Goal: Information Seeking & Learning: Learn about a topic

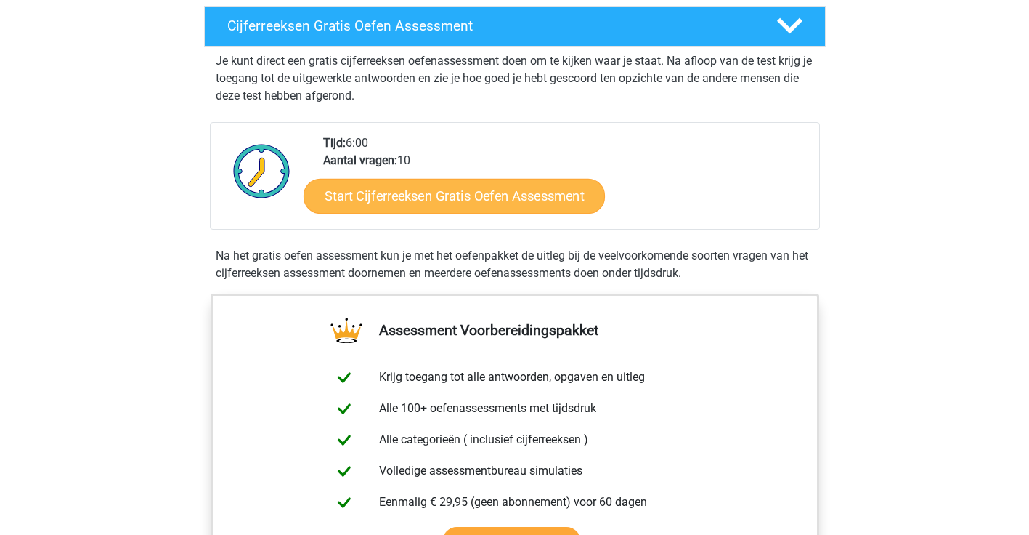
scroll to position [253, 0]
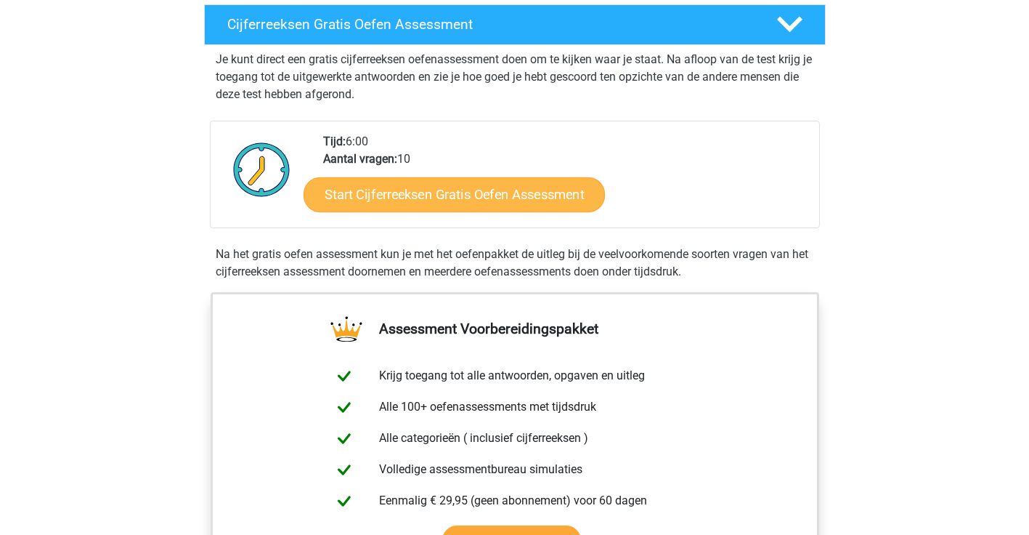
click at [494, 211] on link "Start Cijferreeksen Gratis Oefen Assessment" at bounding box center [454, 194] width 301 height 35
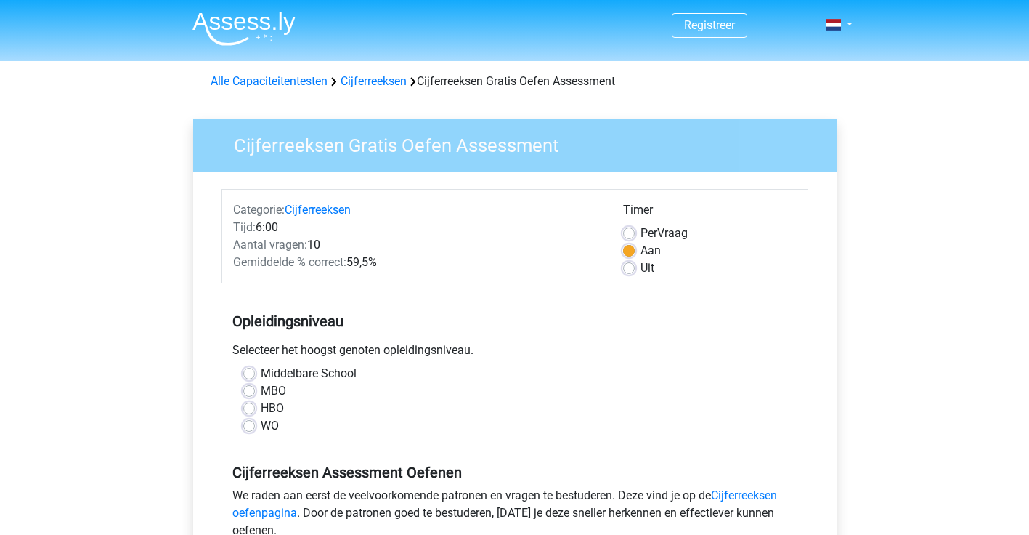
click at [269, 409] on label "HBO" at bounding box center [272, 408] width 23 height 17
click at [255, 409] on input "HBO" at bounding box center [249, 407] width 12 height 15
radio input "true"
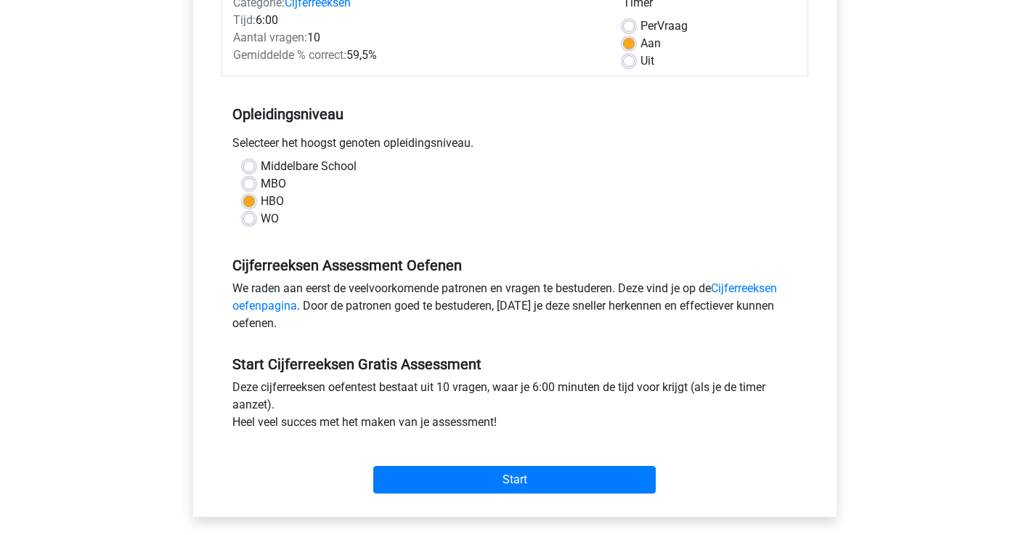
scroll to position [197, 0]
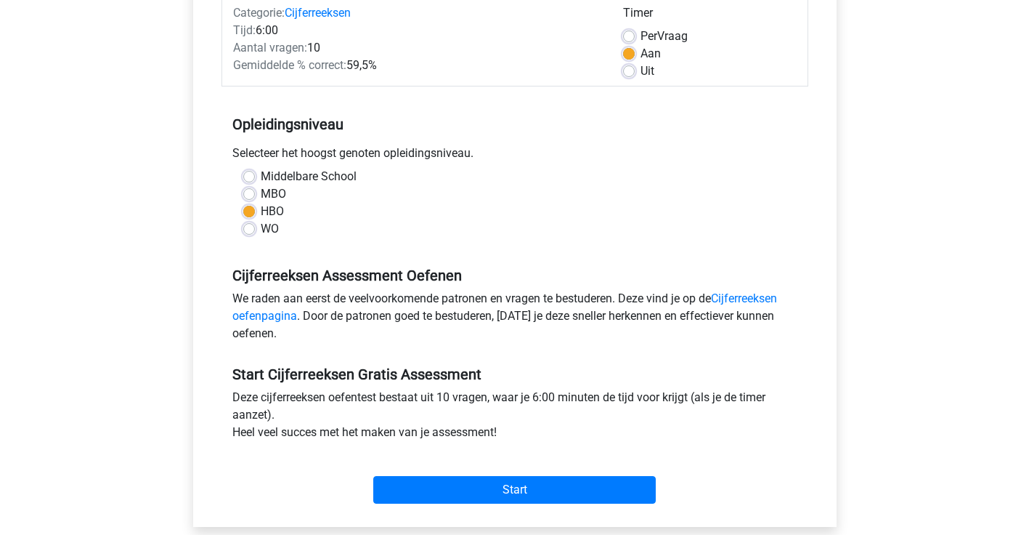
click at [649, 33] on span "Per" at bounding box center [649, 36] width 17 height 14
click at [635, 33] on input "Per Vraag" at bounding box center [629, 35] width 12 height 15
radio input "true"
click at [631, 46] on div "Aan" at bounding box center [710, 53] width 174 height 17
click at [641, 51] on label "Aan" at bounding box center [651, 53] width 20 height 17
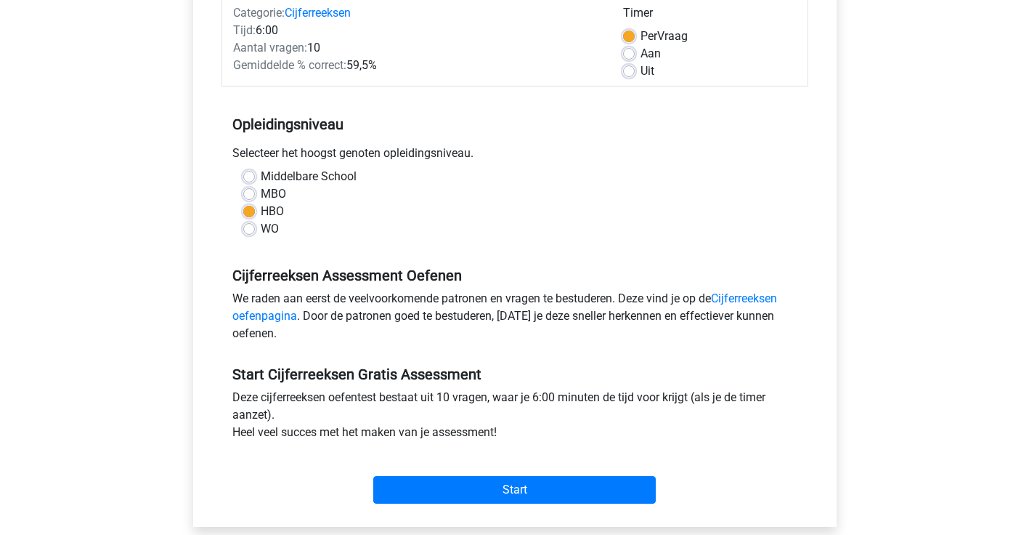
click at [634, 51] on input "Aan" at bounding box center [629, 52] width 12 height 15
radio input "true"
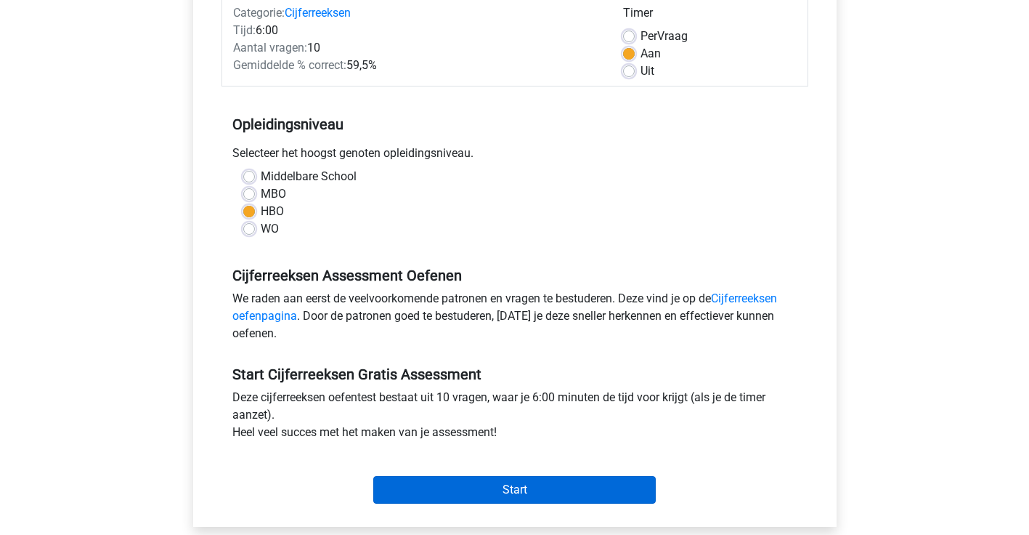
click at [505, 487] on input "Start" at bounding box center [514, 490] width 283 height 28
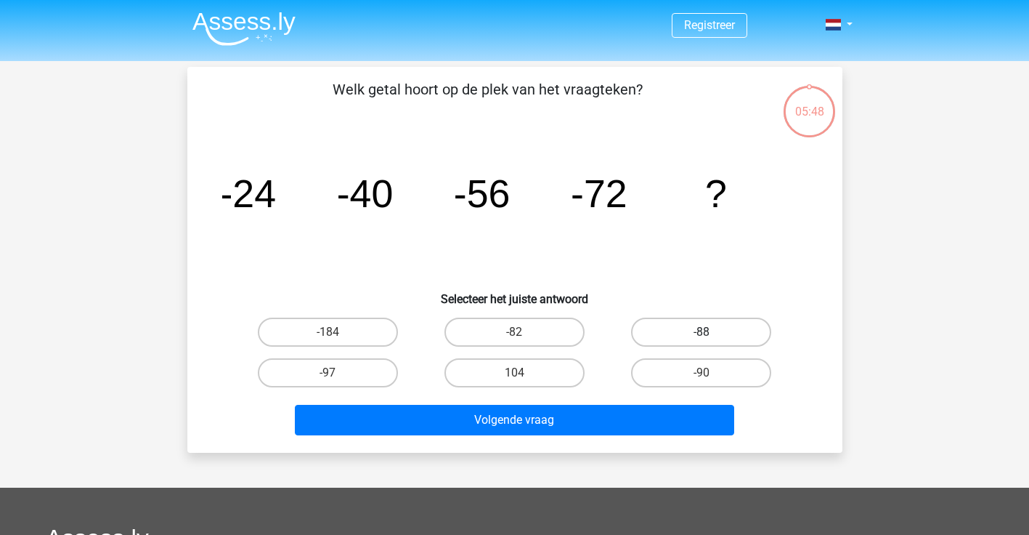
click at [686, 335] on label "-88" at bounding box center [701, 331] width 140 height 29
click at [702, 335] on input "-88" at bounding box center [706, 336] width 9 height 9
radio input "true"
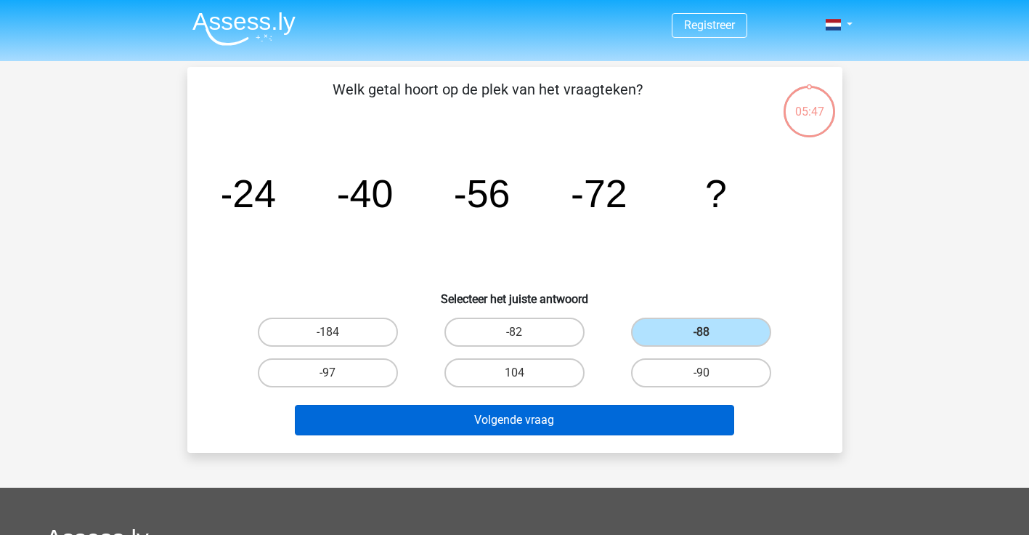
click at [588, 418] on button "Volgende vraag" at bounding box center [514, 420] width 439 height 31
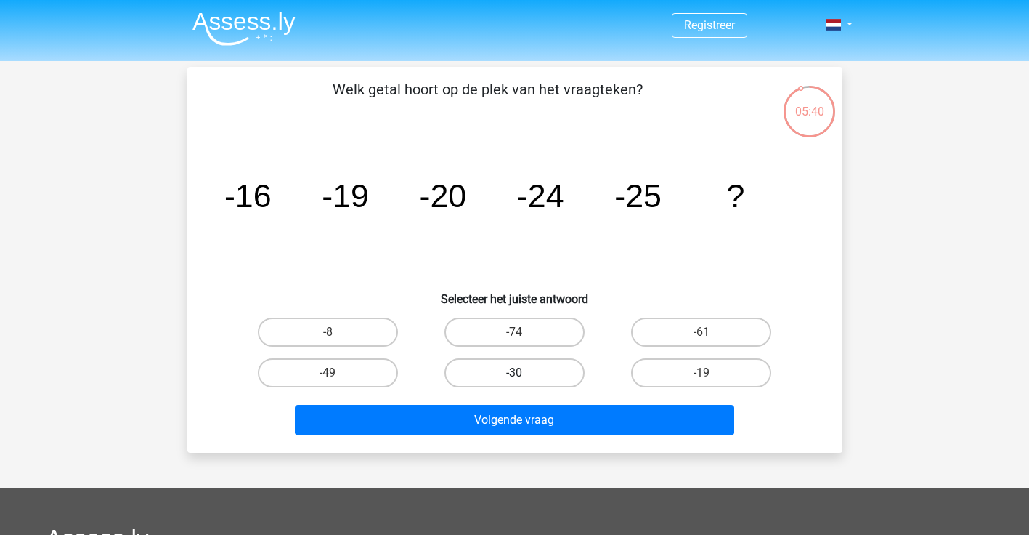
click at [494, 368] on label "-30" at bounding box center [515, 372] width 140 height 29
click at [514, 373] on input "-30" at bounding box center [518, 377] width 9 height 9
radio input "true"
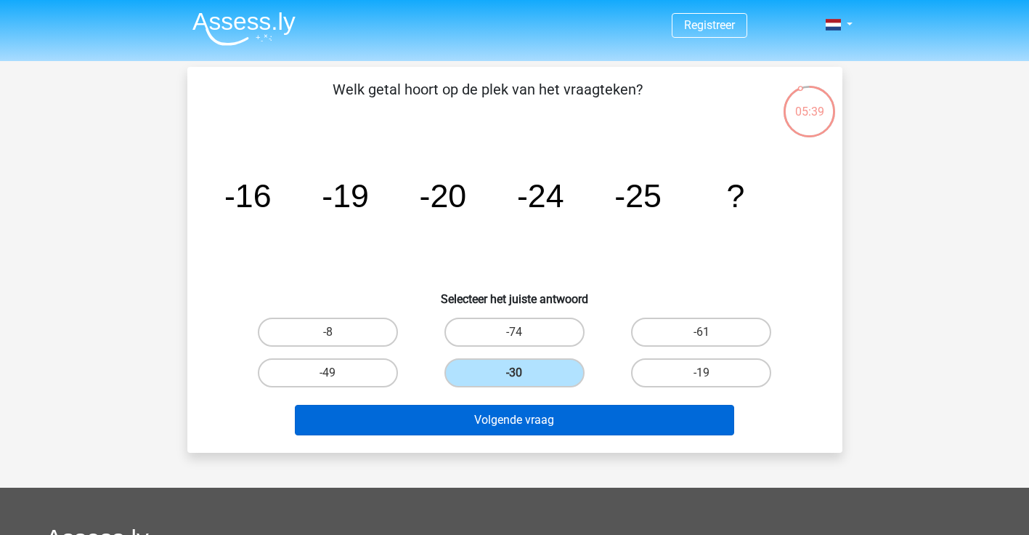
click at [505, 422] on button "Volgende vraag" at bounding box center [514, 420] width 439 height 31
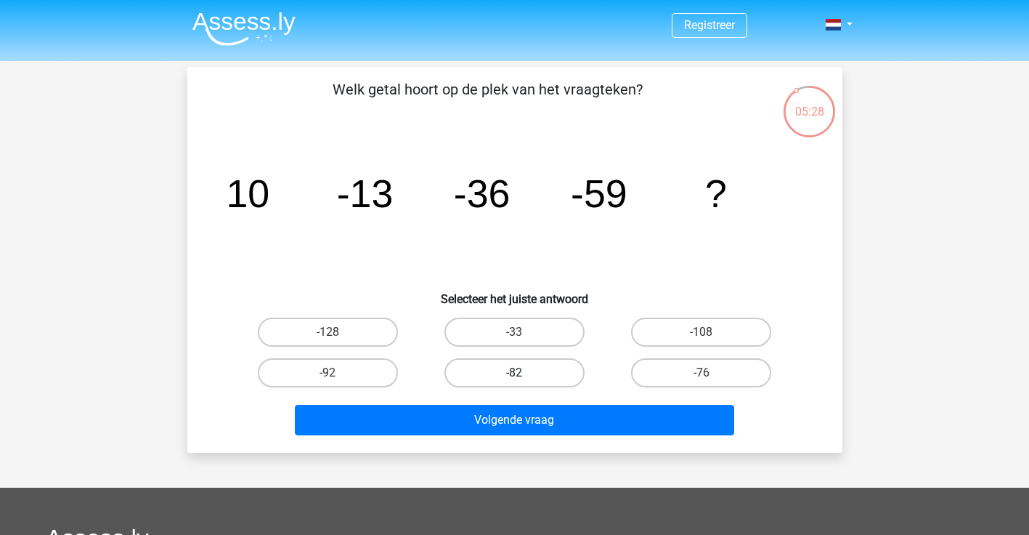
click at [508, 381] on label "-82" at bounding box center [515, 372] width 140 height 29
click at [514, 381] on input "-82" at bounding box center [518, 377] width 9 height 9
radio input "true"
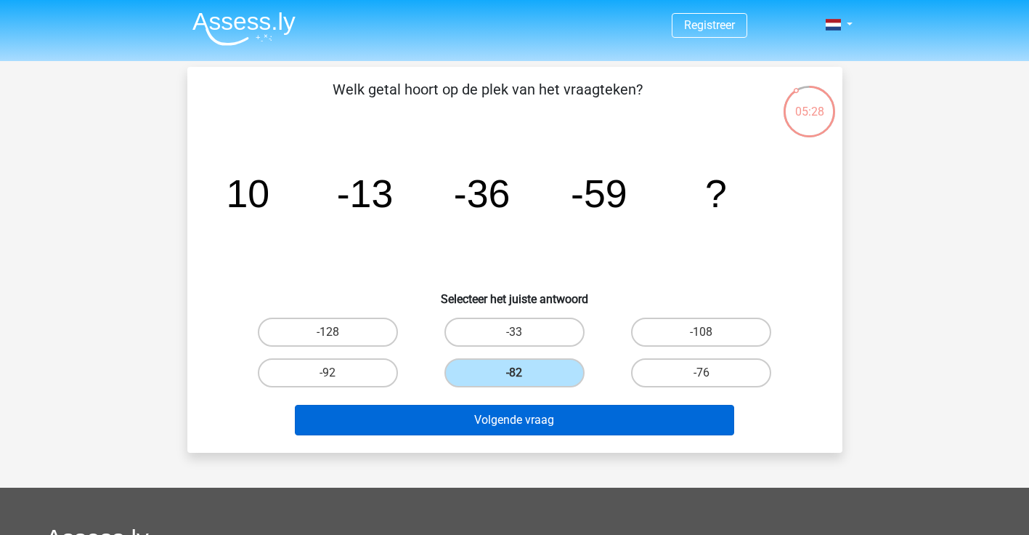
click at [503, 432] on button "Volgende vraag" at bounding box center [514, 420] width 439 height 31
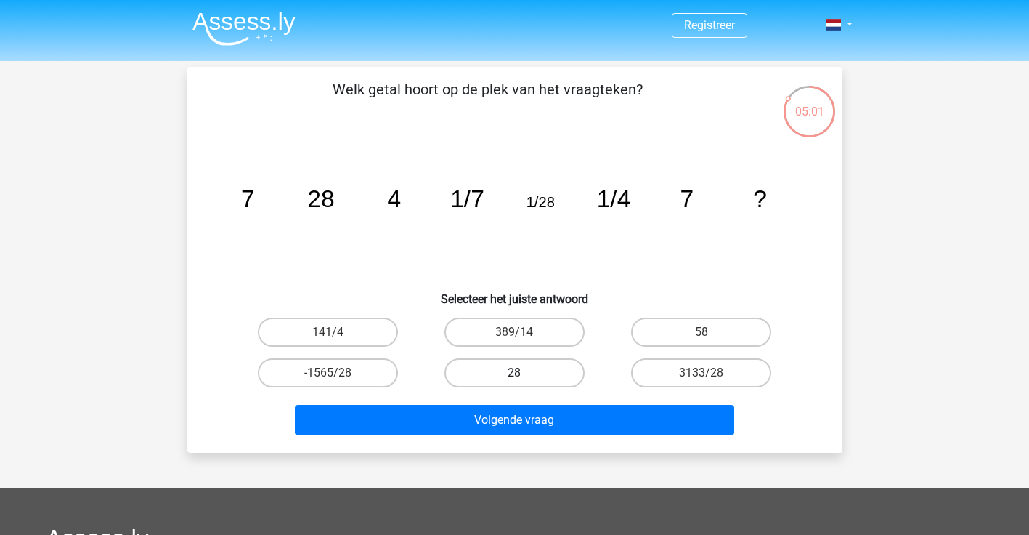
click at [544, 370] on label "28" at bounding box center [515, 372] width 140 height 29
click at [524, 373] on input "28" at bounding box center [518, 377] width 9 height 9
radio input "true"
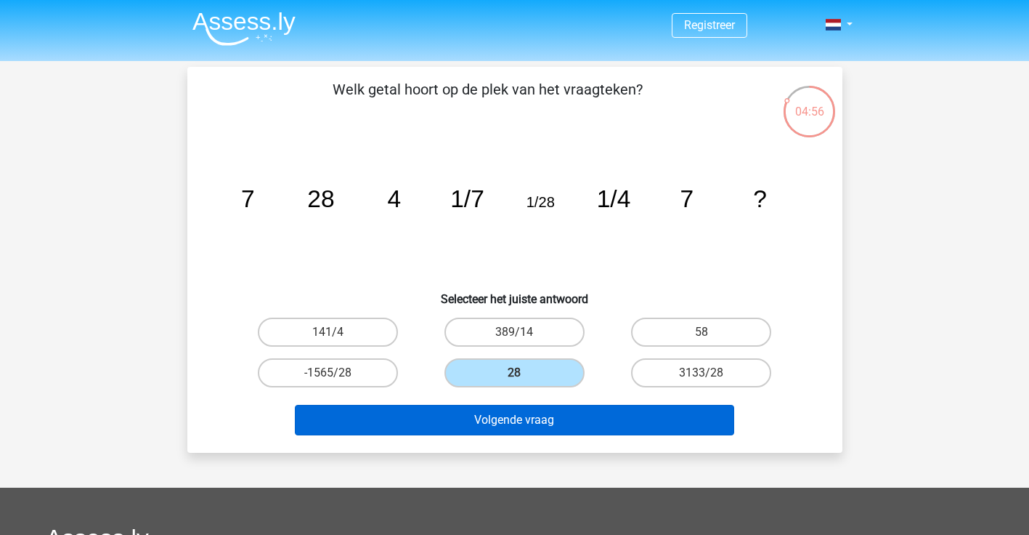
click at [536, 424] on button "Volgende vraag" at bounding box center [514, 420] width 439 height 31
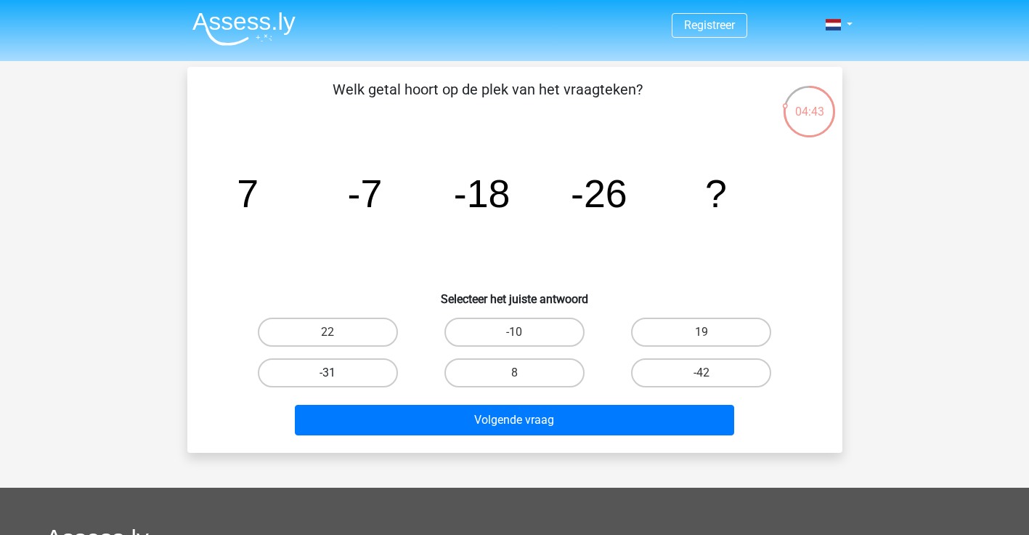
click at [380, 370] on label "-31" at bounding box center [328, 372] width 140 height 29
click at [337, 373] on input "-31" at bounding box center [332, 377] width 9 height 9
radio input "true"
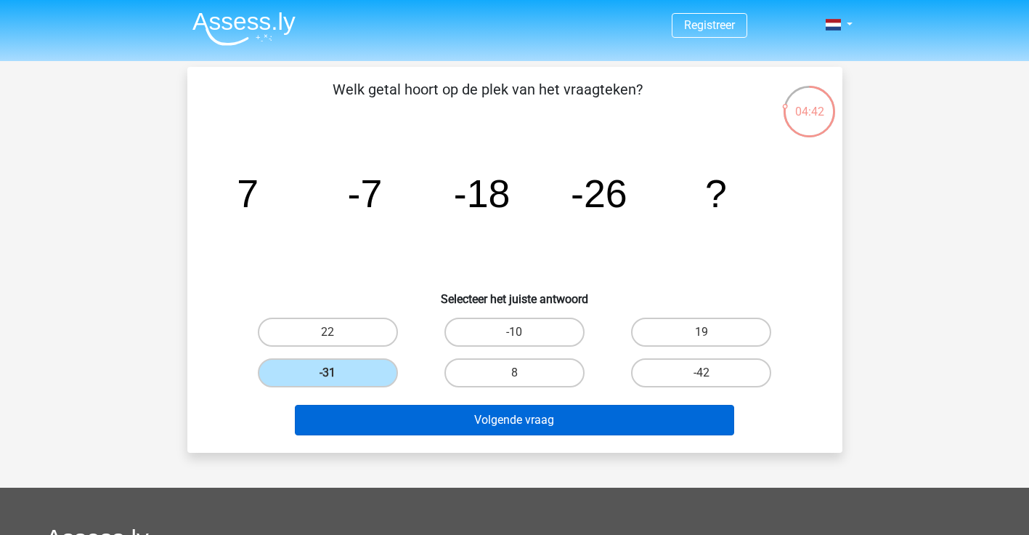
click at [421, 410] on button "Volgende vraag" at bounding box center [514, 420] width 439 height 31
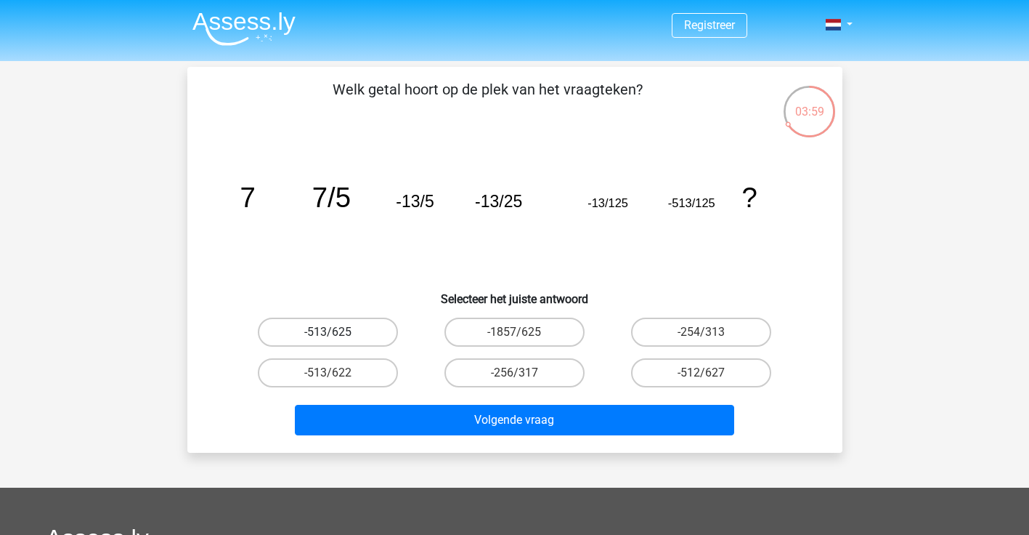
click at [349, 331] on label "-513/625" at bounding box center [328, 331] width 140 height 29
click at [337, 332] on input "-513/625" at bounding box center [332, 336] width 9 height 9
radio input "true"
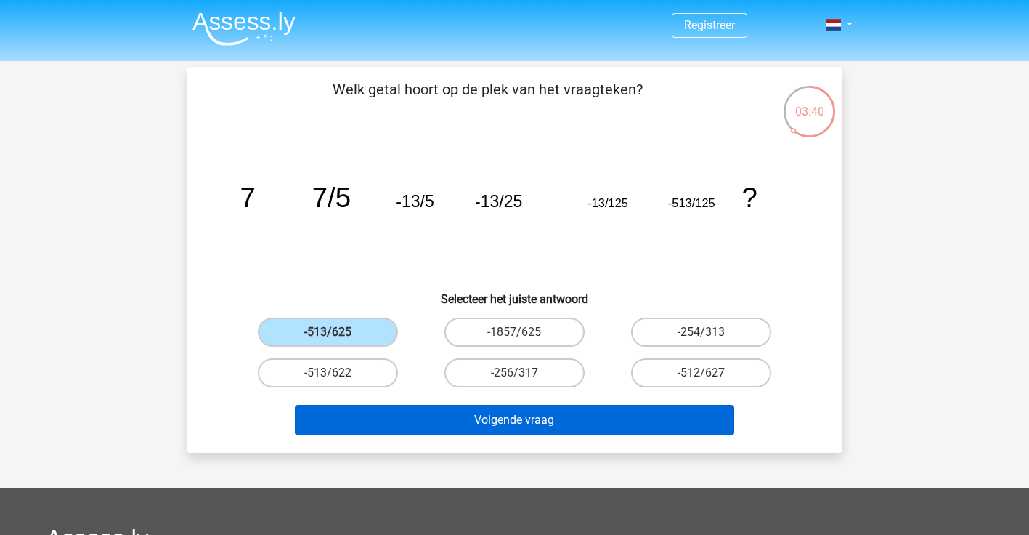
click at [475, 428] on button "Volgende vraag" at bounding box center [514, 420] width 439 height 31
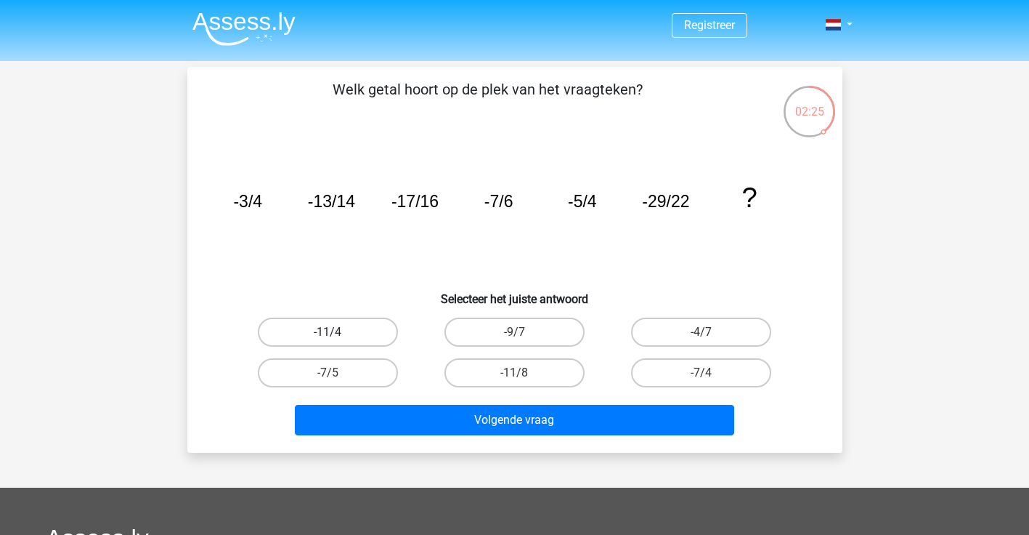
click at [343, 341] on label "-11/4" at bounding box center [328, 331] width 140 height 29
click at [337, 341] on input "-11/4" at bounding box center [332, 336] width 9 height 9
radio input "true"
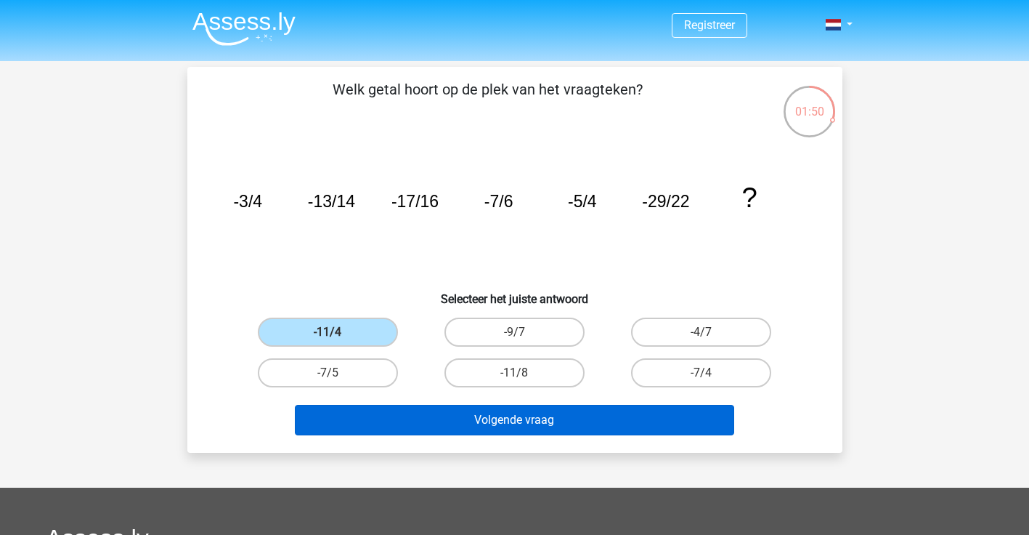
click at [437, 411] on button "Volgende vraag" at bounding box center [514, 420] width 439 height 31
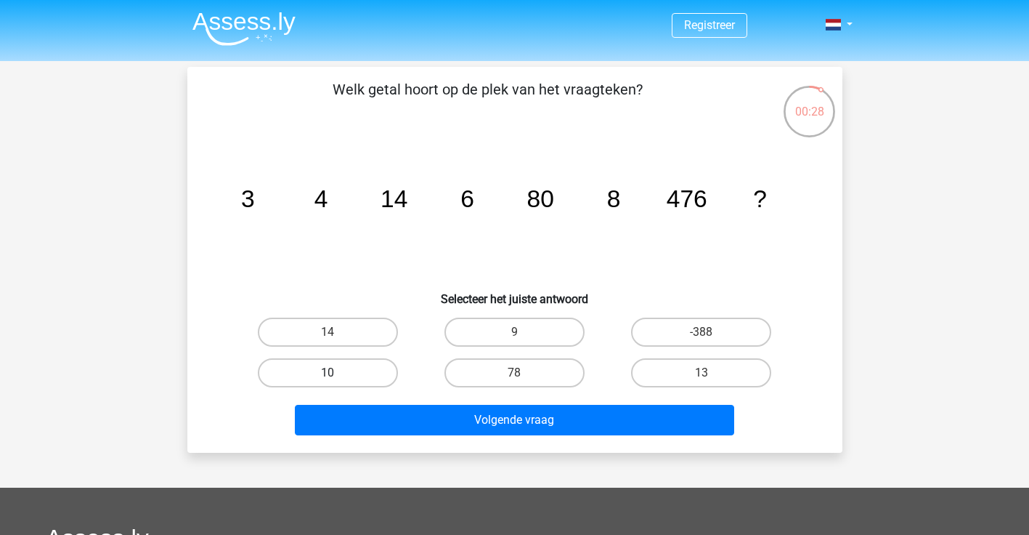
click at [374, 370] on label "10" at bounding box center [328, 372] width 140 height 29
click at [337, 373] on input "10" at bounding box center [332, 377] width 9 height 9
radio input "true"
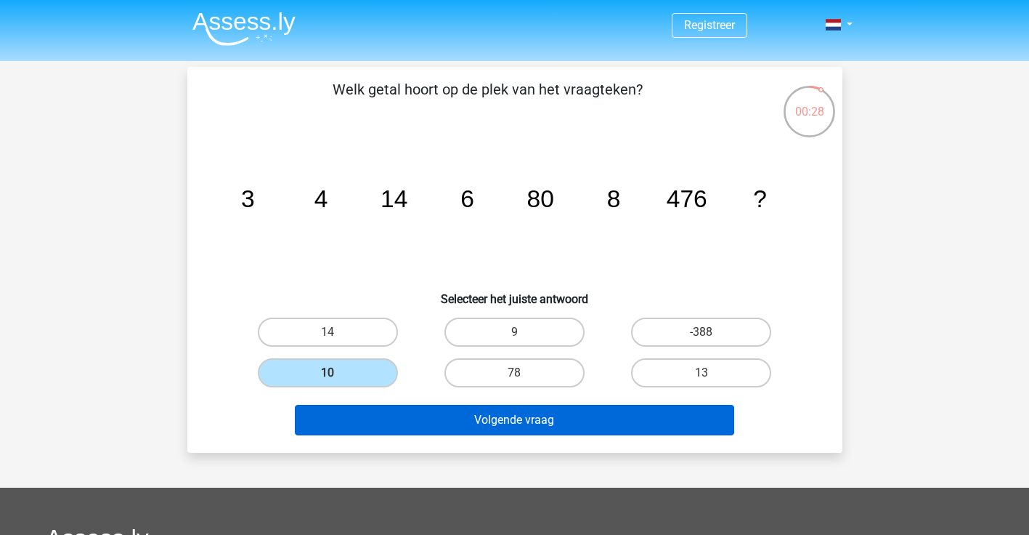
click at [431, 414] on button "Volgende vraag" at bounding box center [514, 420] width 439 height 31
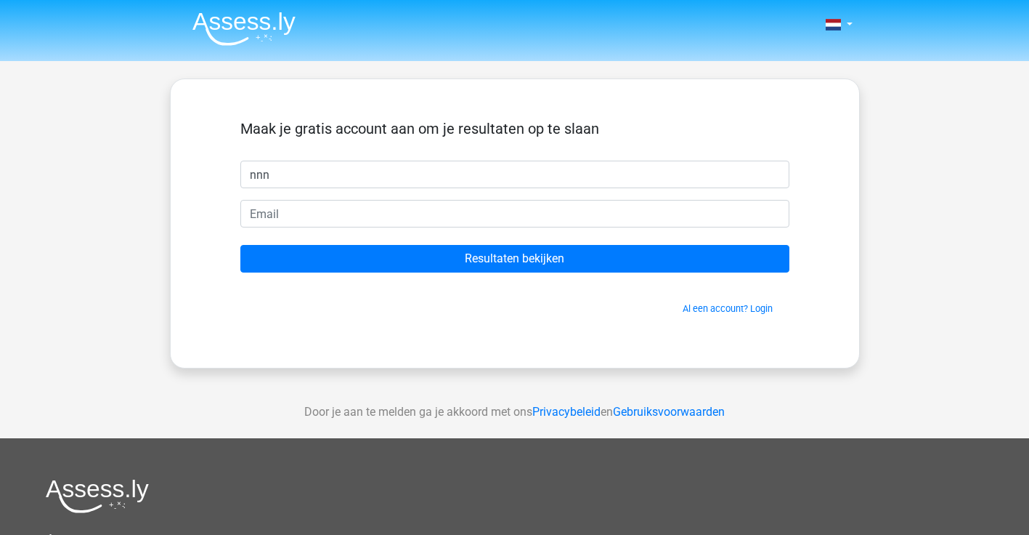
type input "nnn"
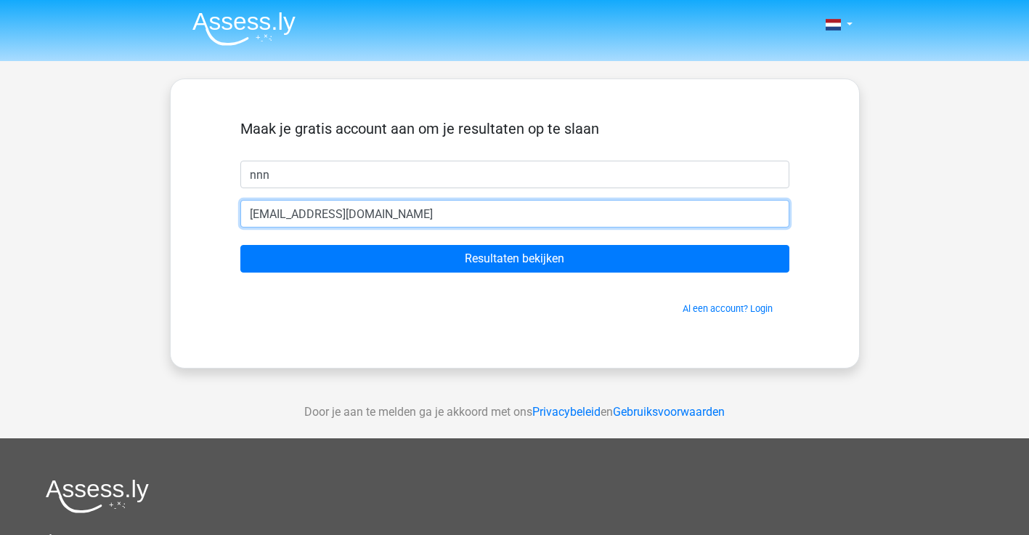
type input "vasjcjiocd@live.nl"
click at [514, 259] on input "Resultaten bekijken" at bounding box center [514, 259] width 549 height 28
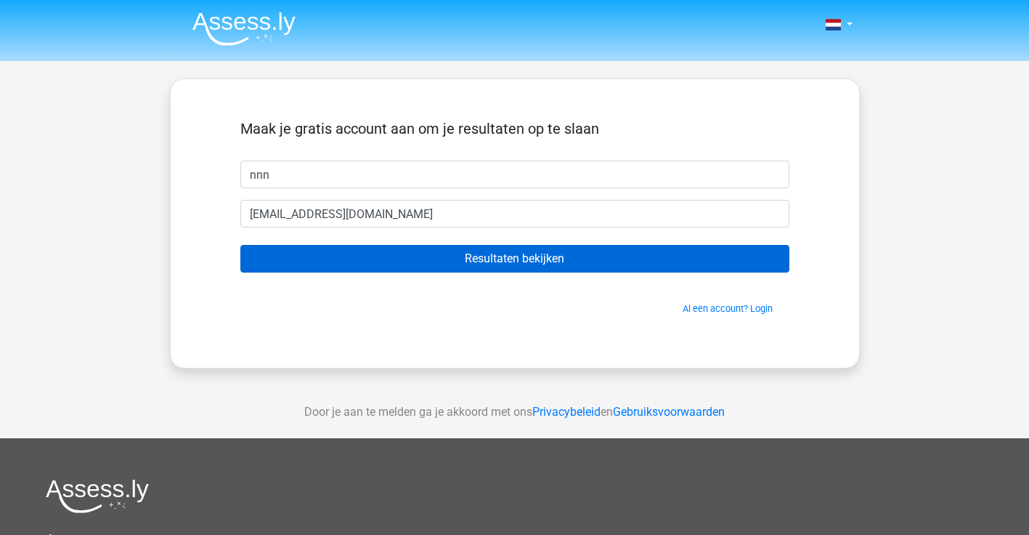
click at [481, 259] on input "Resultaten bekijken" at bounding box center [514, 259] width 549 height 28
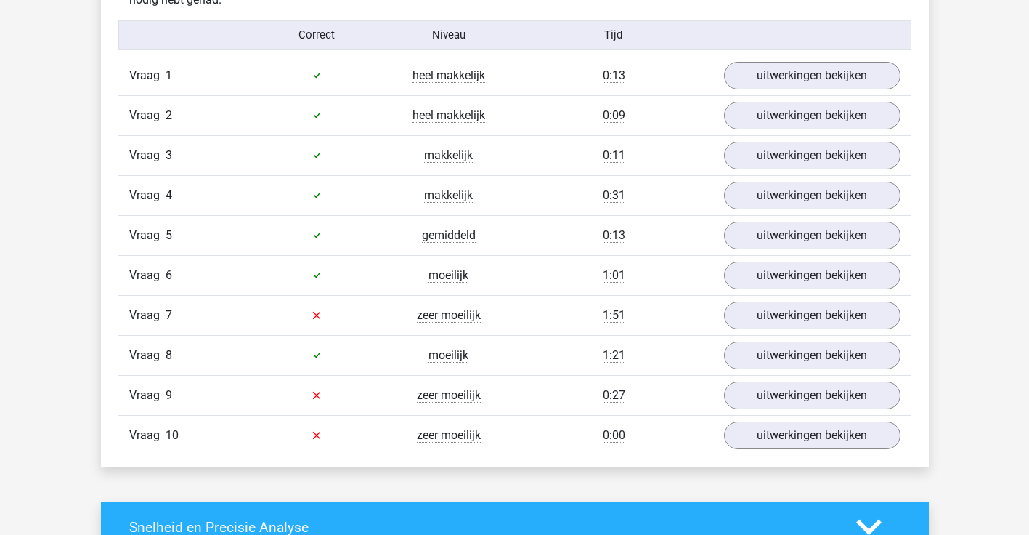
scroll to position [1202, 0]
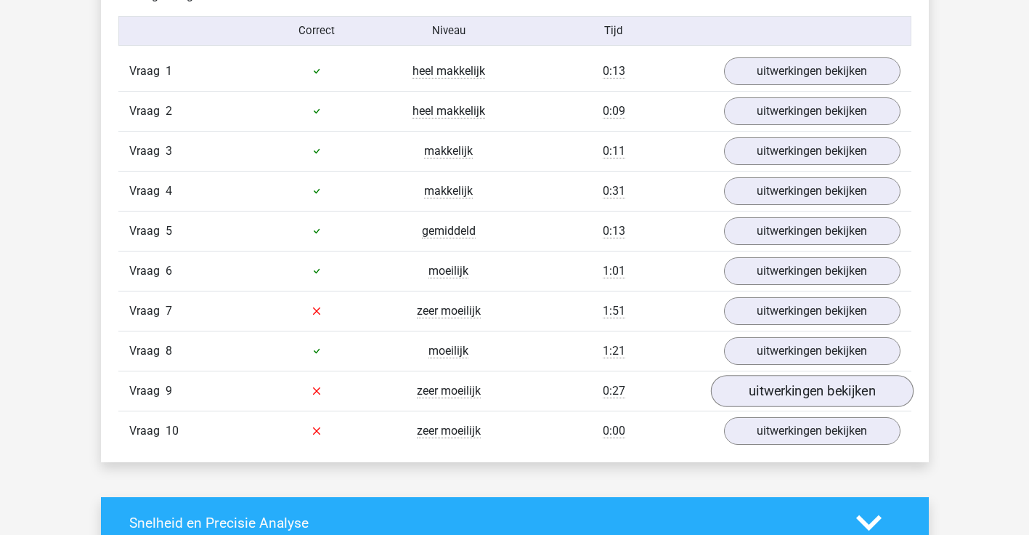
click at [772, 388] on link "uitwerkingen bekijken" at bounding box center [811, 391] width 203 height 32
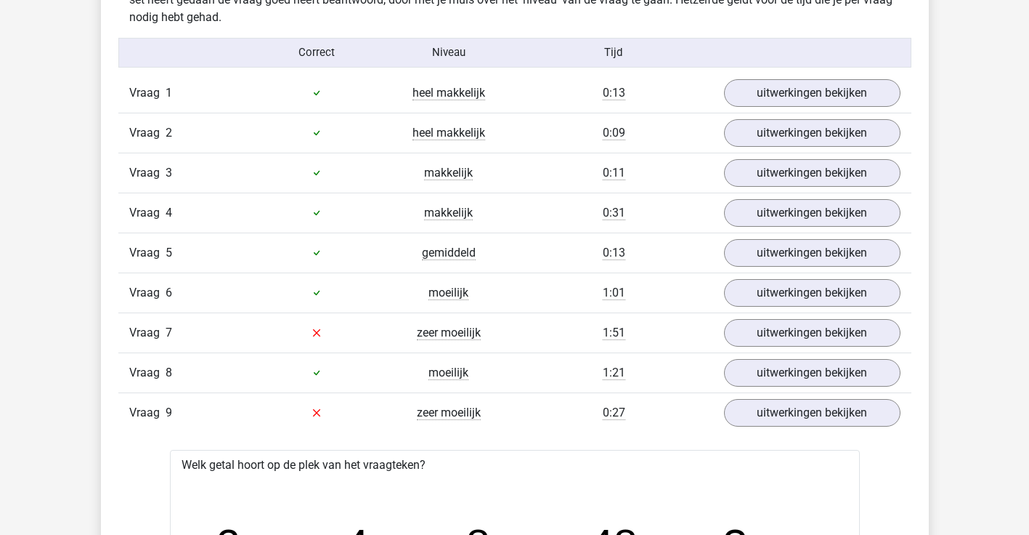
scroll to position [1183, 0]
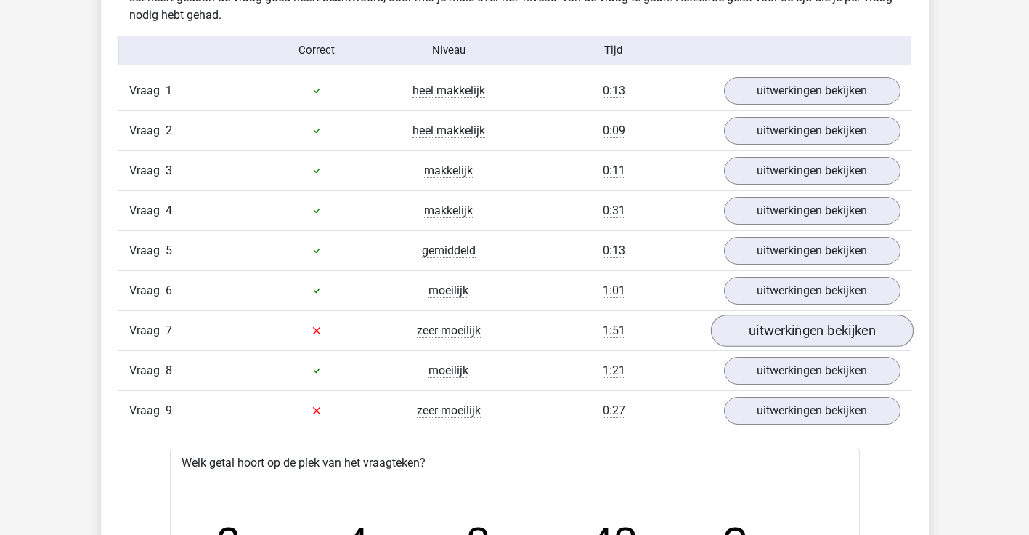
click at [777, 335] on link "uitwerkingen bekijken" at bounding box center [811, 331] width 203 height 32
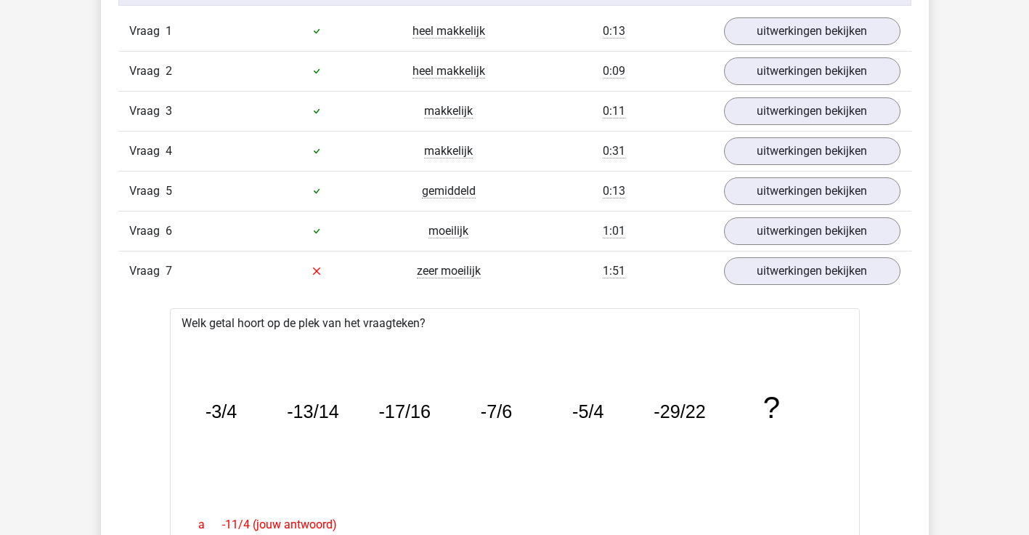
scroll to position [1239, 0]
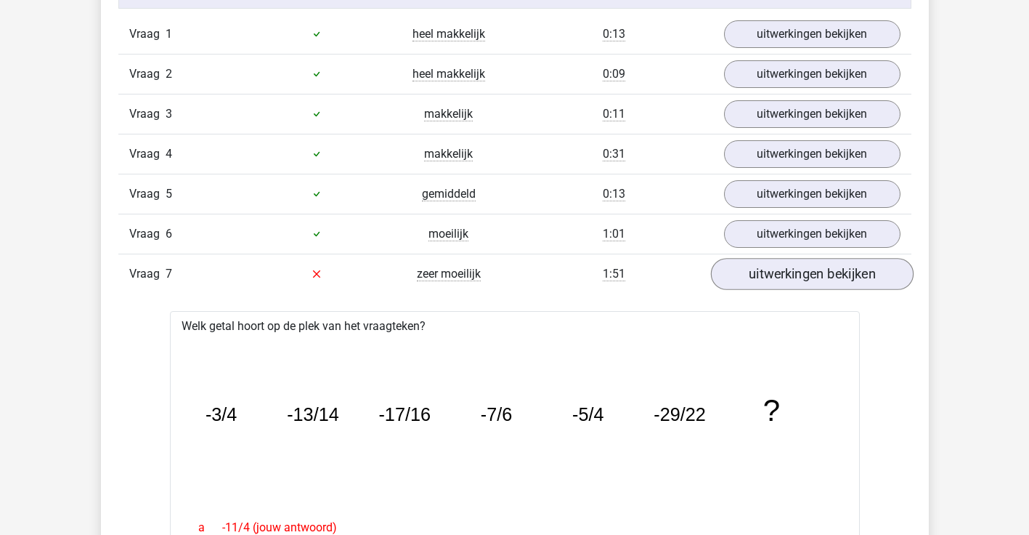
click at [800, 271] on link "uitwerkingen bekijken" at bounding box center [811, 274] width 203 height 32
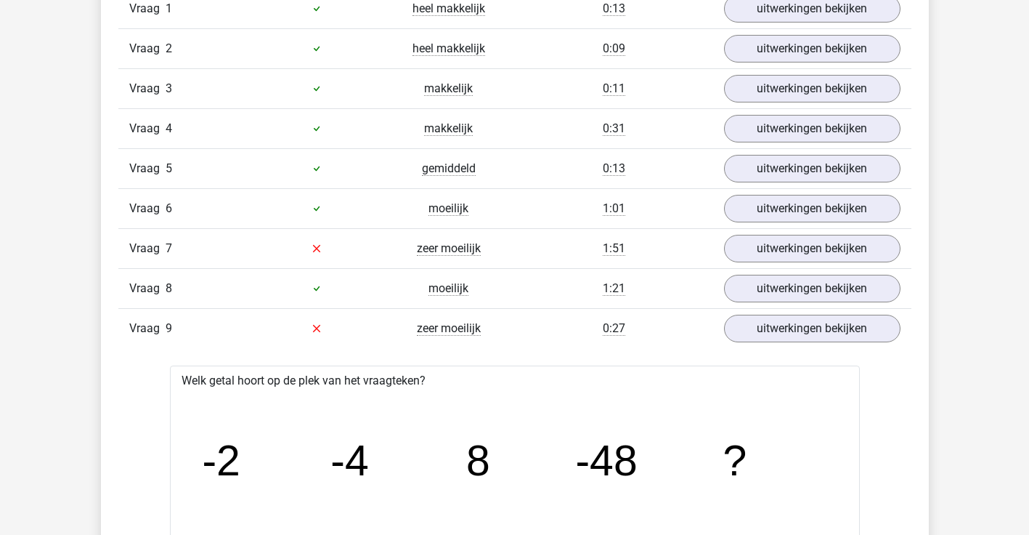
scroll to position [1282, 0]
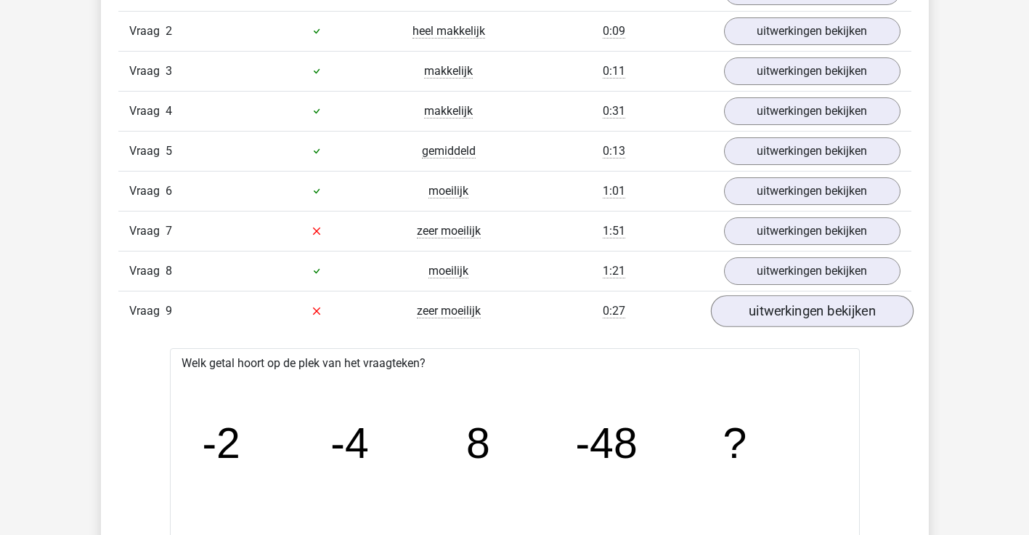
click at [779, 311] on link "uitwerkingen bekijken" at bounding box center [811, 311] width 203 height 32
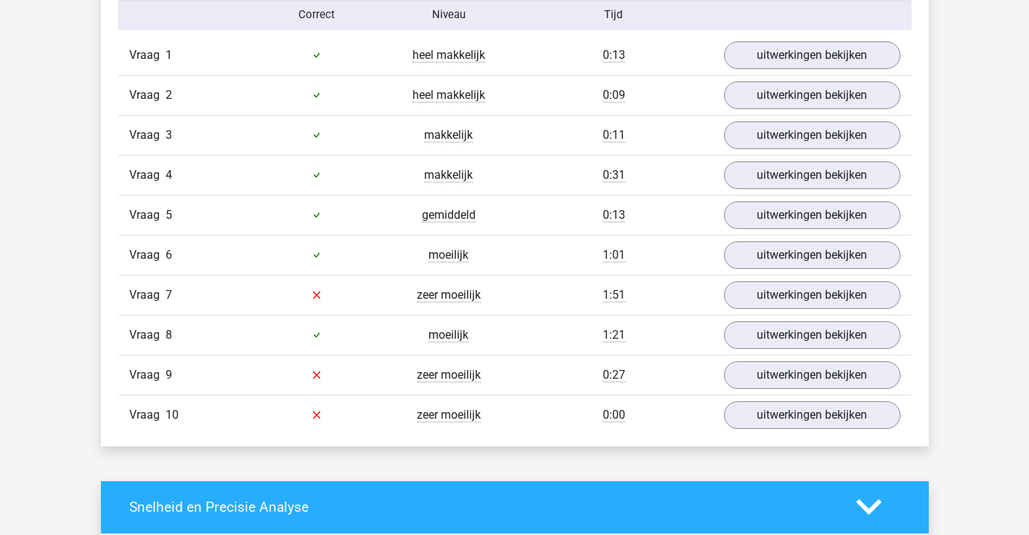
scroll to position [1219, 0]
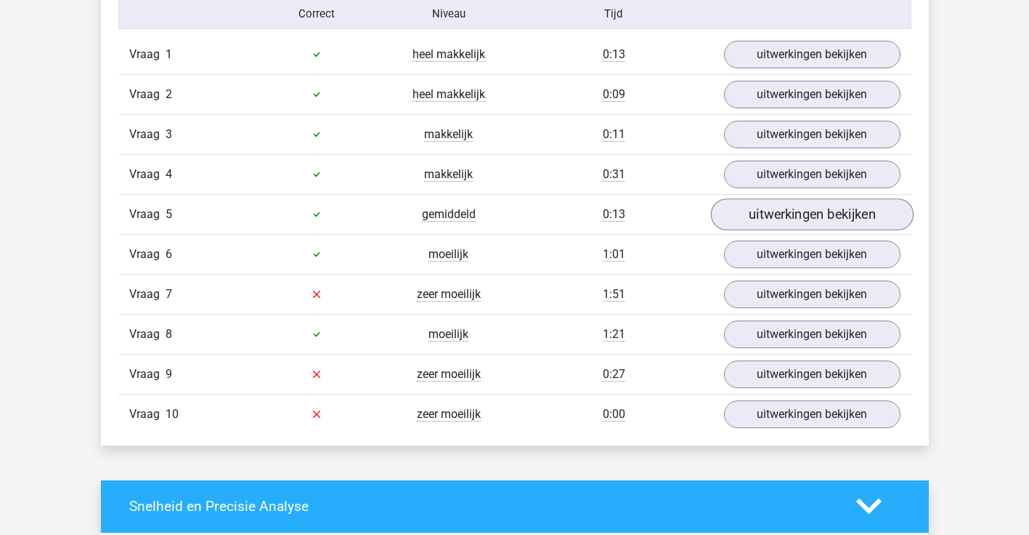
click at [747, 218] on link "uitwerkingen bekijken" at bounding box center [811, 214] width 203 height 32
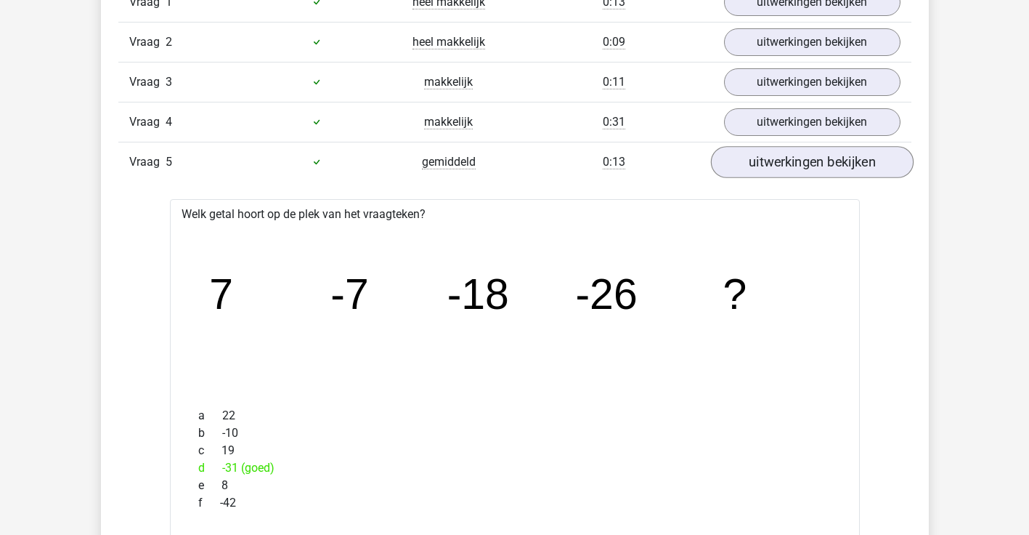
scroll to position [1279, 0]
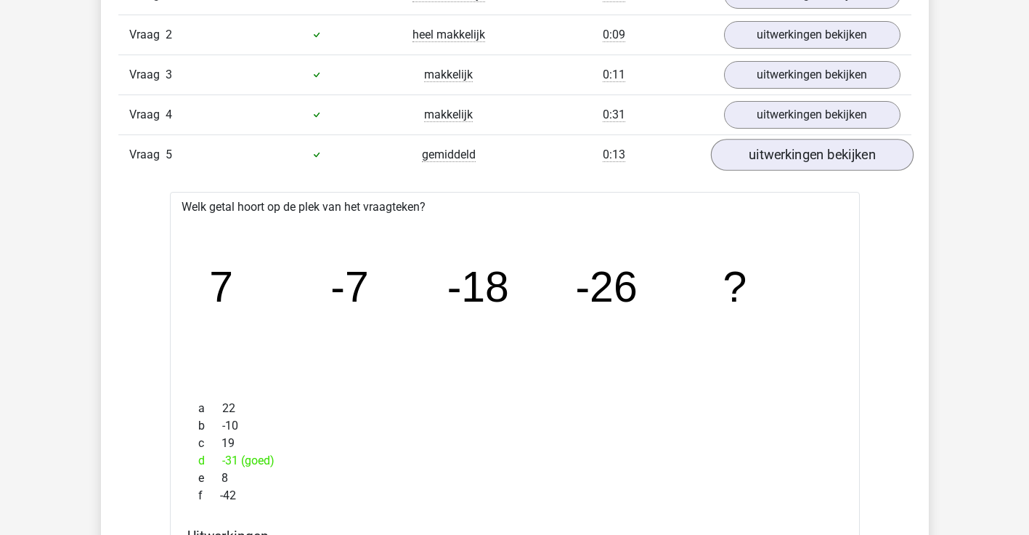
click at [791, 163] on link "uitwerkingen bekijken" at bounding box center [811, 155] width 203 height 32
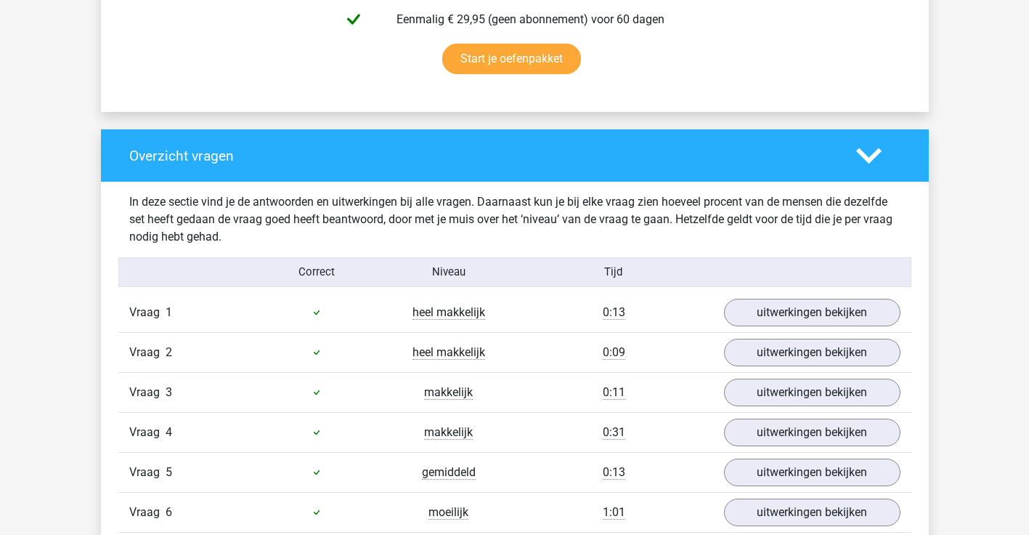
scroll to position [954, 0]
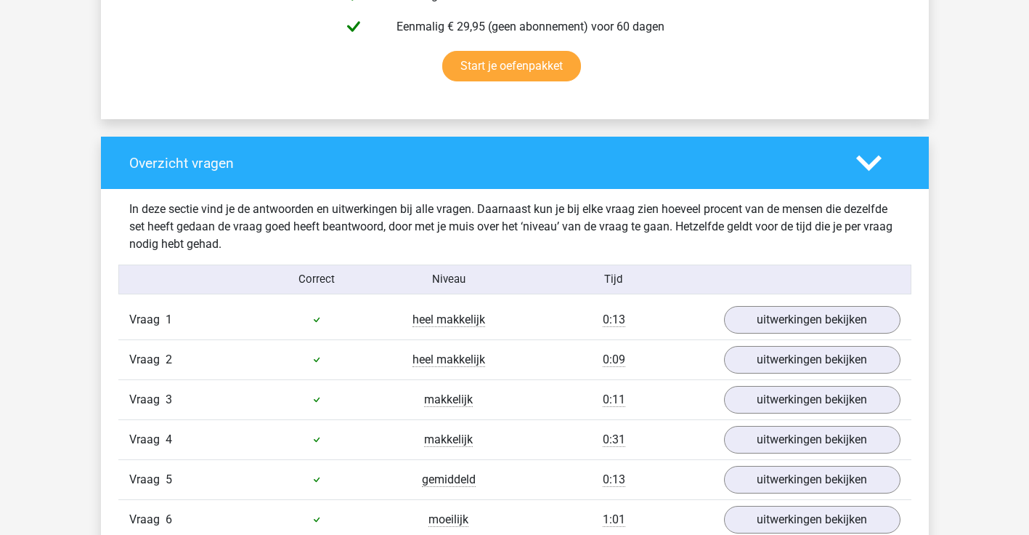
click at [779, 182] on div "Overzicht vragen" at bounding box center [515, 163] width 828 height 52
click at [863, 164] on polygon at bounding box center [868, 163] width 25 height 16
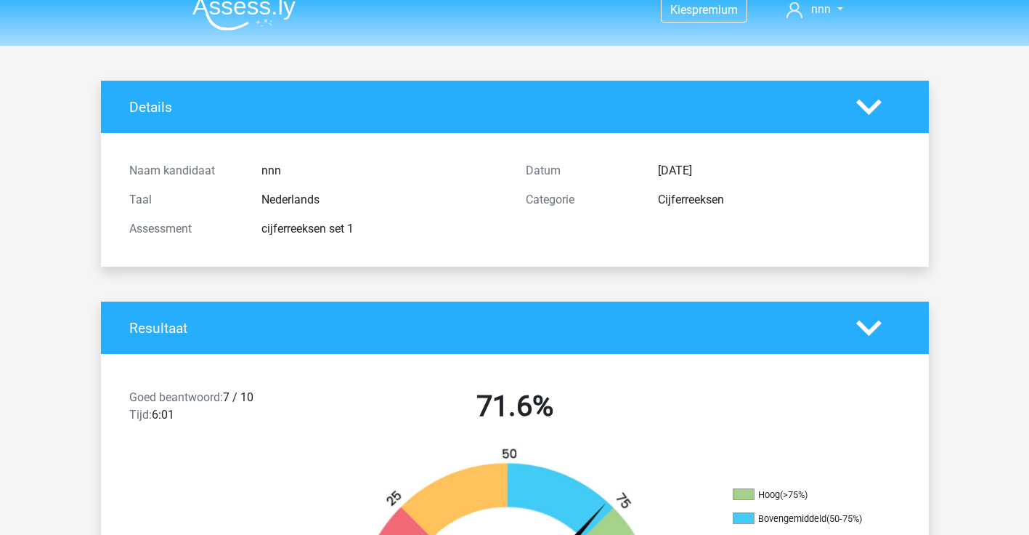
scroll to position [0, 0]
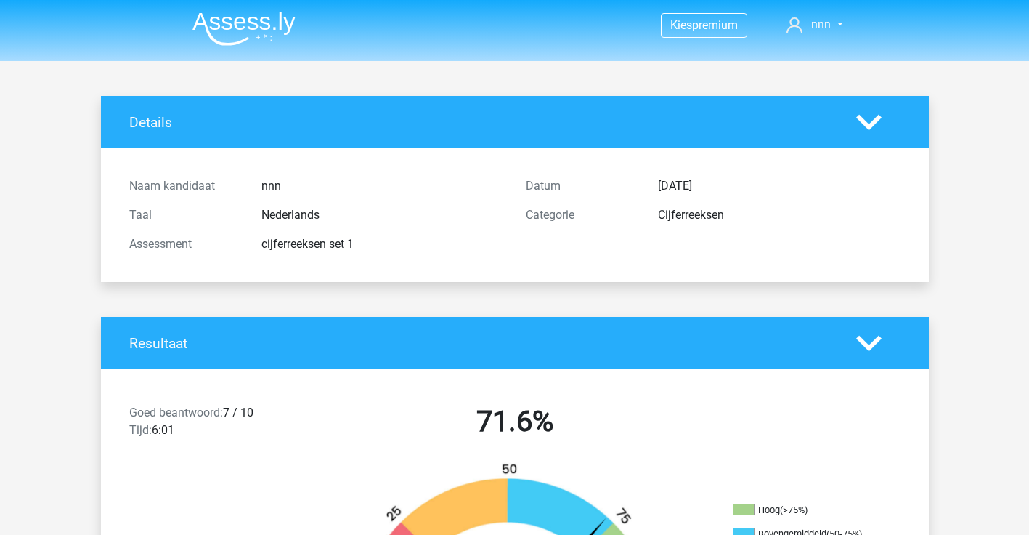
click at [279, 21] on img at bounding box center [244, 29] width 103 height 34
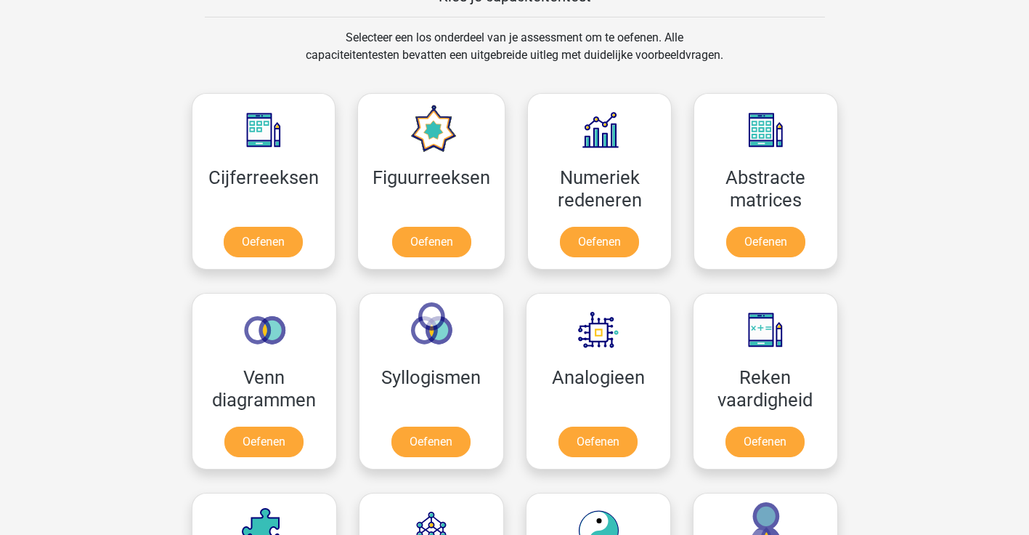
scroll to position [598, 0]
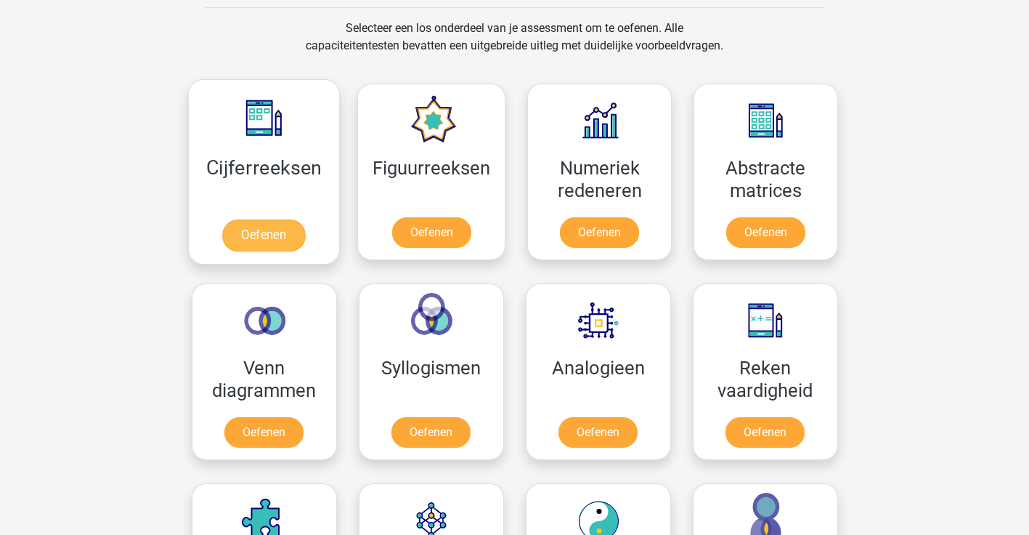
click at [270, 219] on link "Oefenen" at bounding box center [263, 235] width 83 height 32
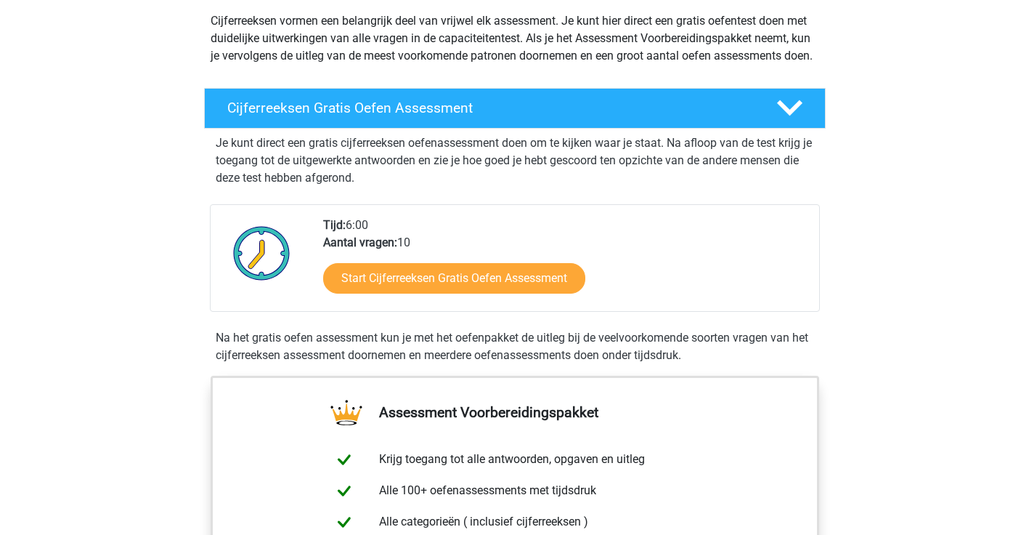
scroll to position [145, 0]
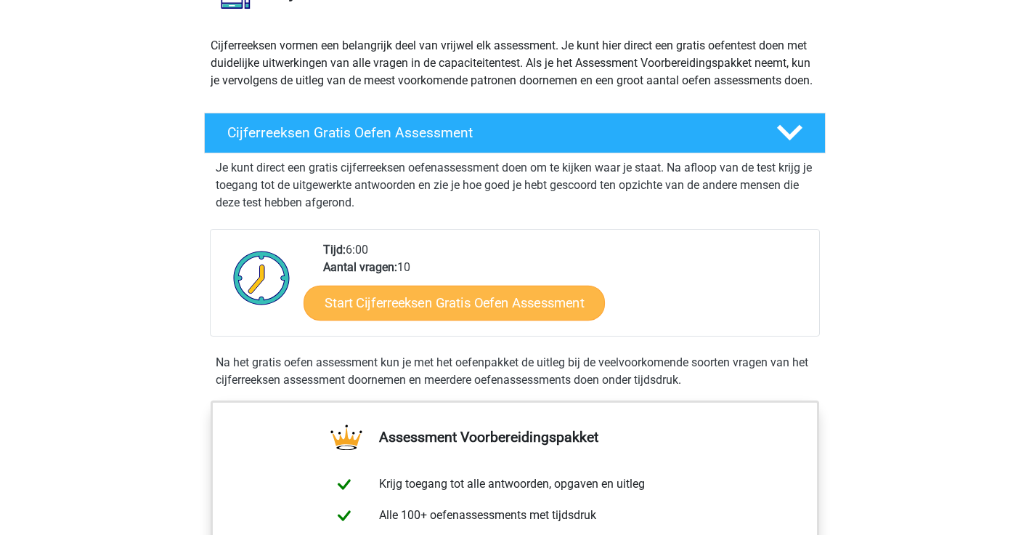
click at [434, 320] on link "Start Cijferreeksen Gratis Oefen Assessment" at bounding box center [454, 302] width 301 height 35
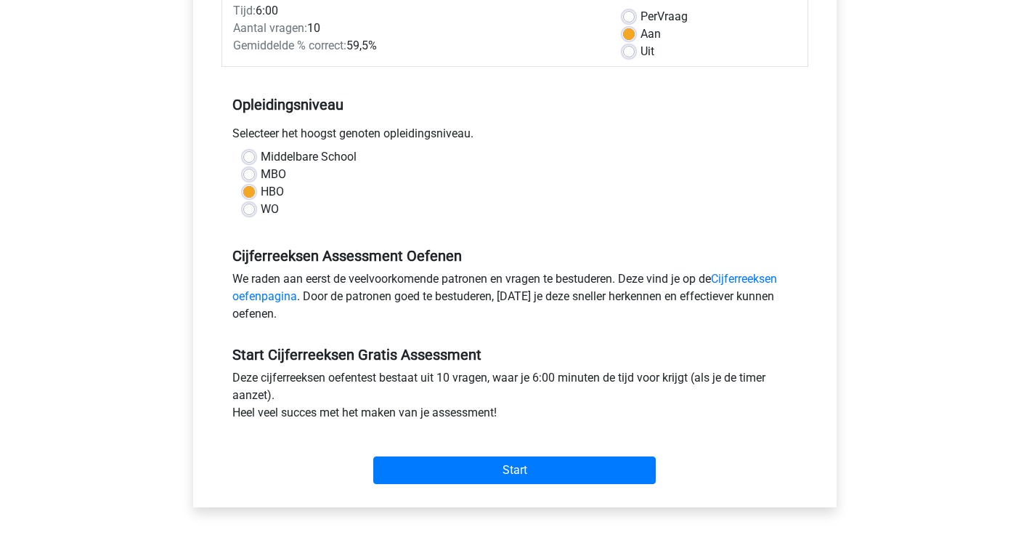
scroll to position [228, 0]
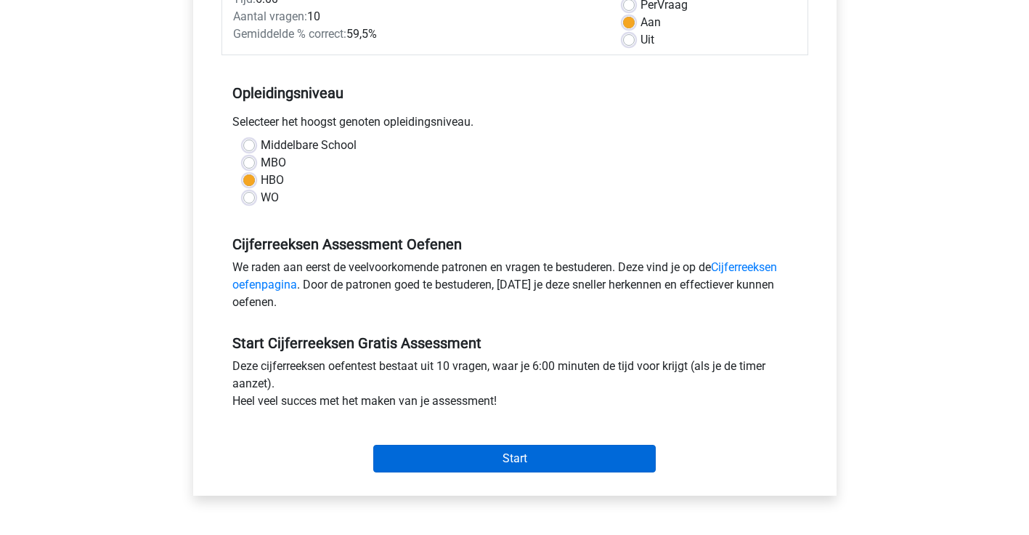
click at [471, 458] on input "Start" at bounding box center [514, 459] width 283 height 28
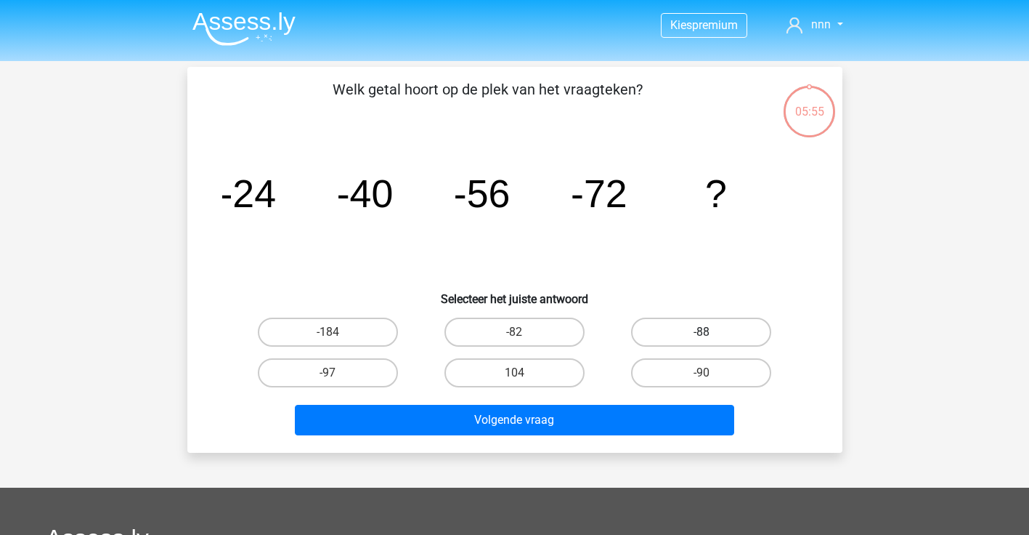
click at [689, 330] on label "-88" at bounding box center [701, 331] width 140 height 29
click at [702, 332] on input "-88" at bounding box center [706, 336] width 9 height 9
radio input "true"
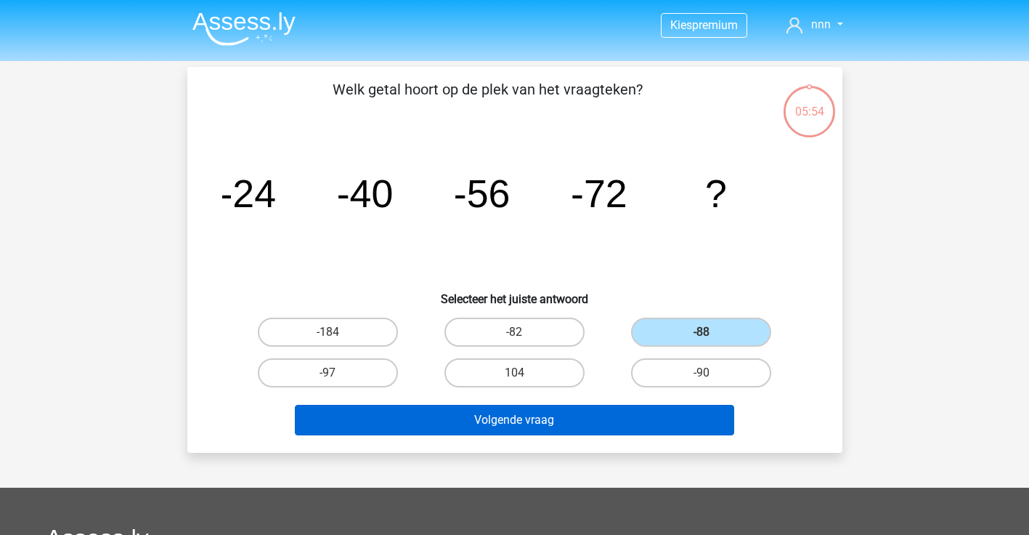
click at [641, 413] on button "Volgende vraag" at bounding box center [514, 420] width 439 height 31
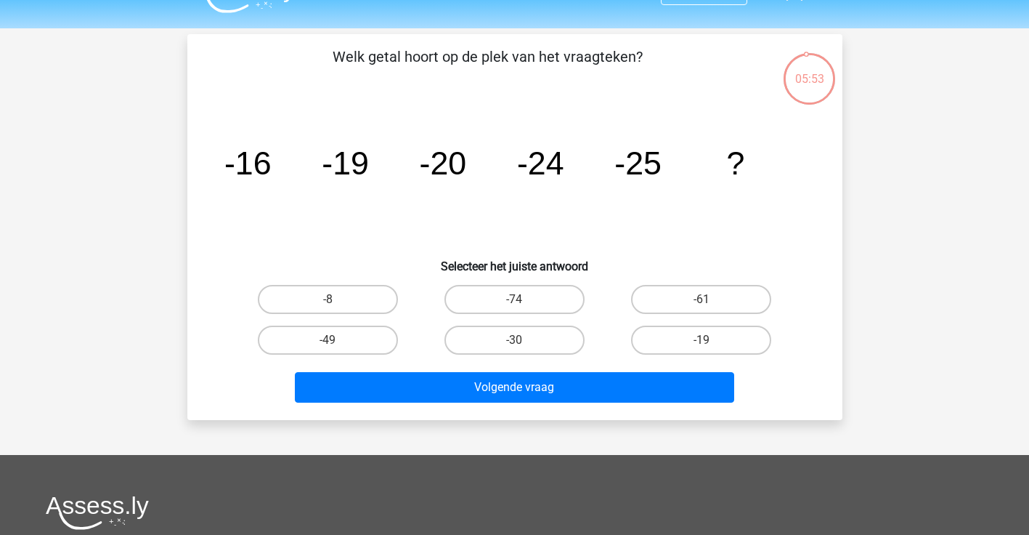
scroll to position [30, 0]
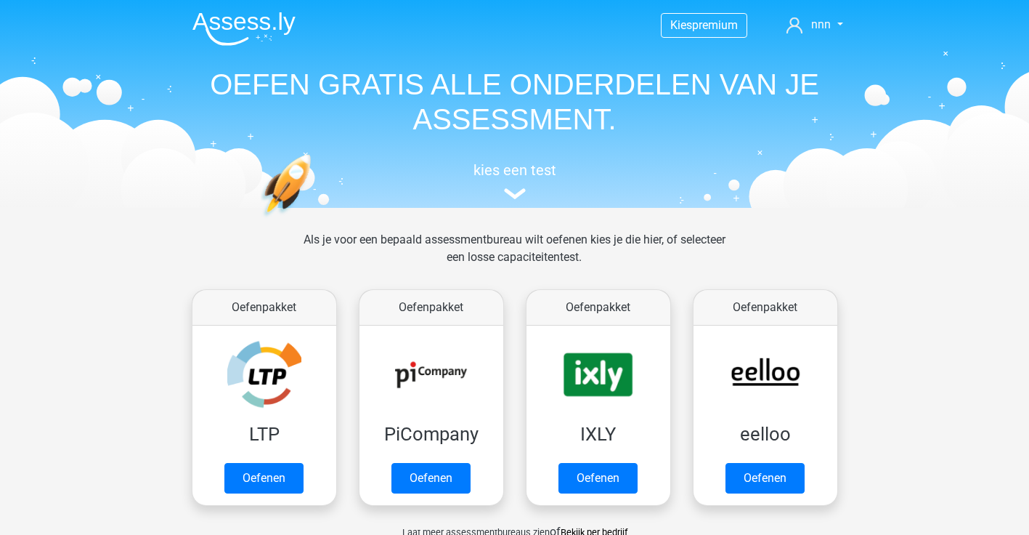
scroll to position [598, 0]
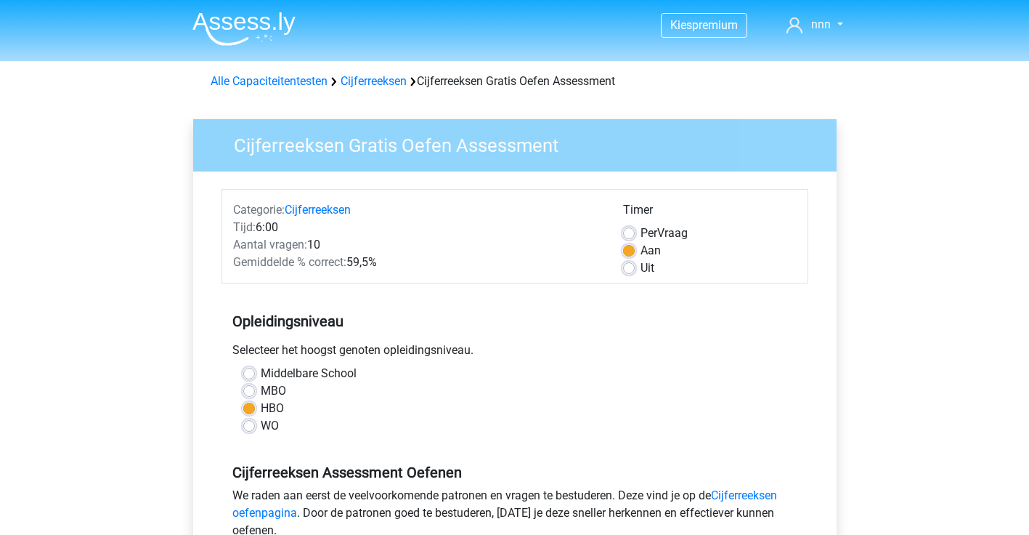
scroll to position [197, 0]
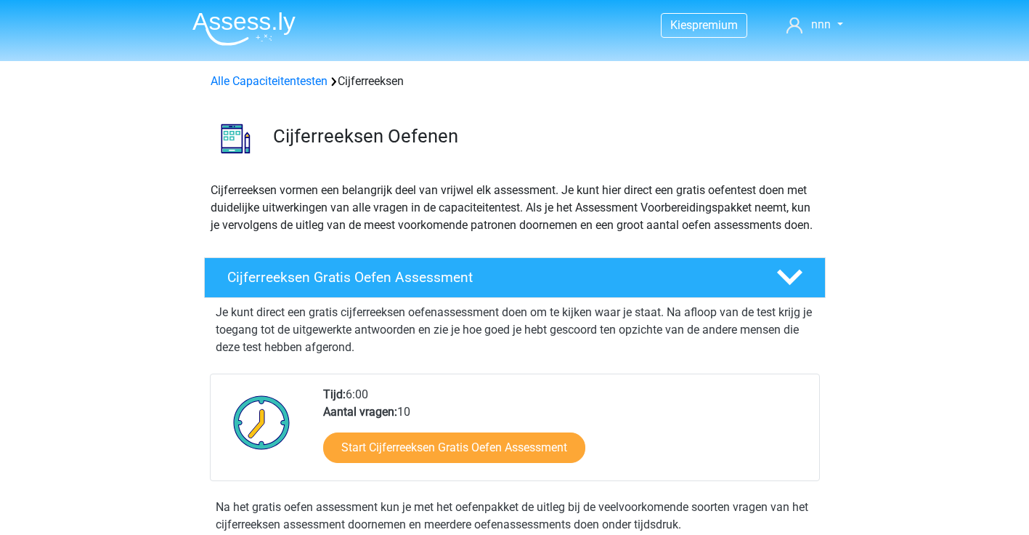
scroll to position [253, 0]
